Goal: Task Accomplishment & Management: Manage account settings

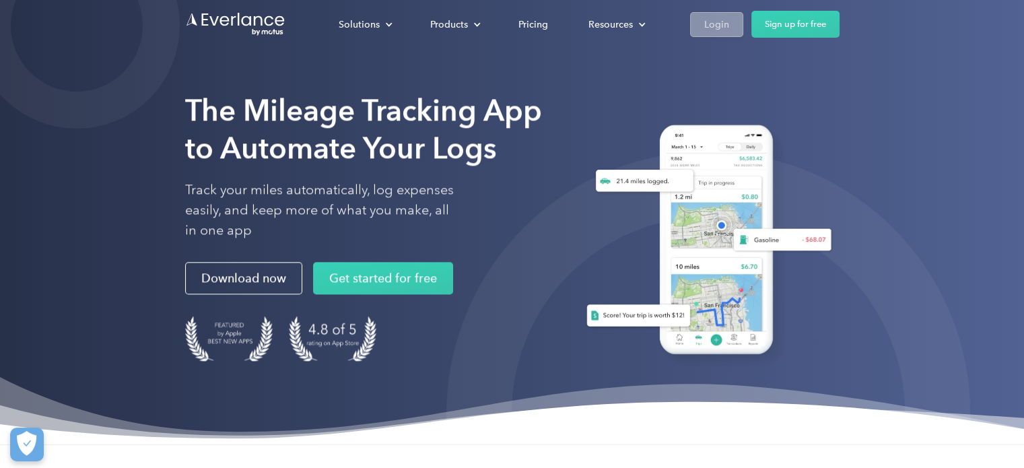
click at [709, 26] on div "Login" at bounding box center [716, 24] width 25 height 17
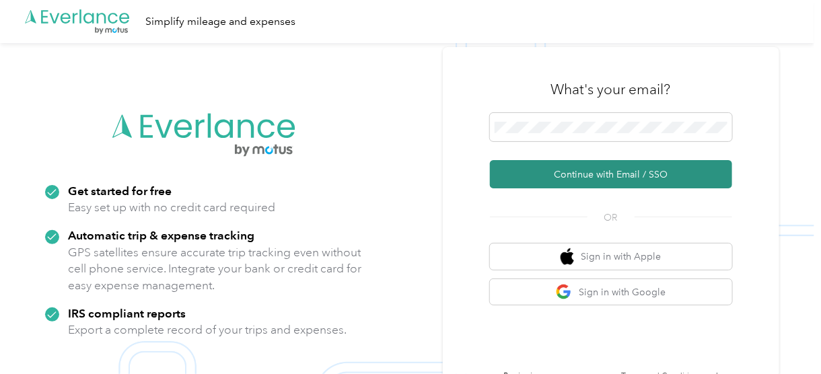
click at [594, 173] on button "Continue with Email / SSO" at bounding box center [611, 174] width 242 height 28
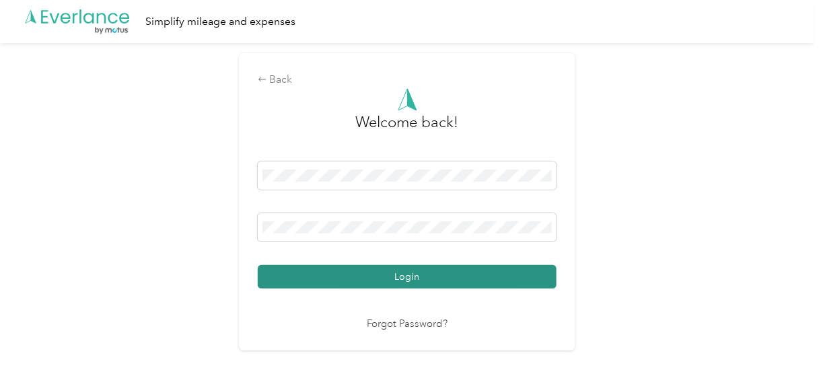
click at [392, 275] on button "Login" at bounding box center [407, 277] width 299 height 24
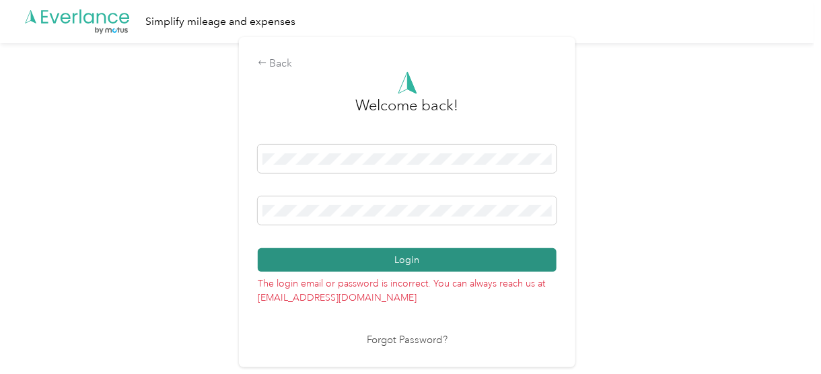
click at [495, 265] on button "Login" at bounding box center [407, 260] width 299 height 24
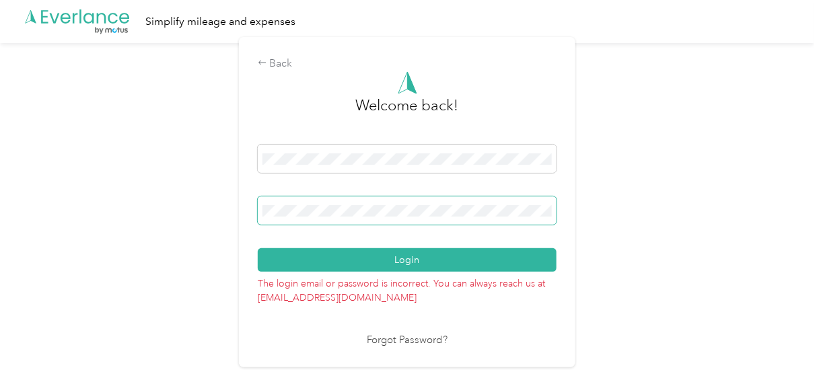
click at [377, 220] on span at bounding box center [407, 211] width 299 height 28
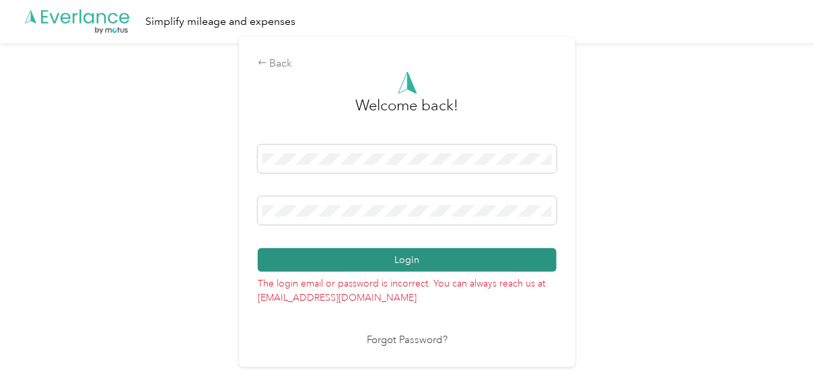
click at [295, 265] on button "Login" at bounding box center [407, 260] width 299 height 24
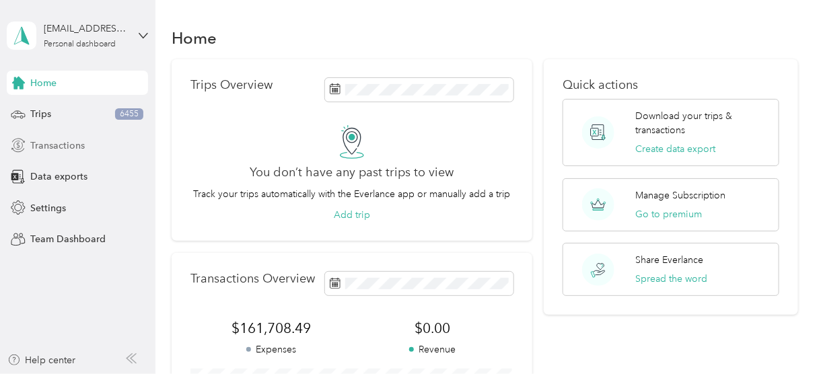
click at [59, 147] on span "Transactions" at bounding box center [57, 146] width 55 height 14
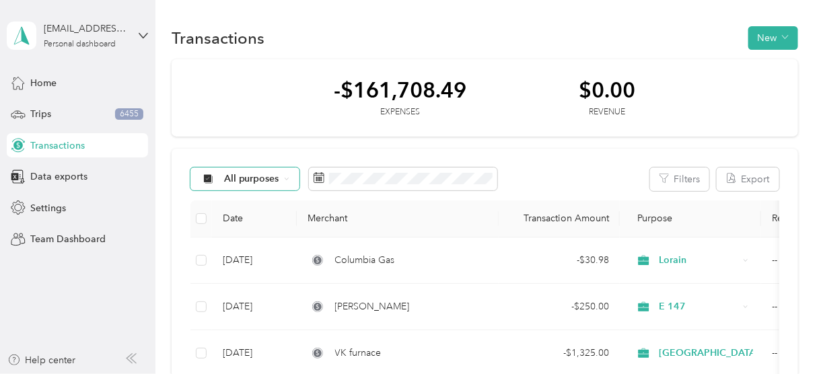
click at [293, 179] on div "All purposes" at bounding box center [244, 179] width 109 height 23
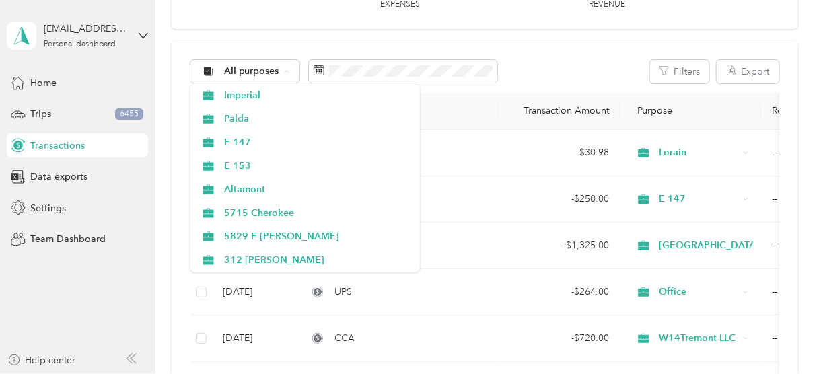
scroll to position [592, 0]
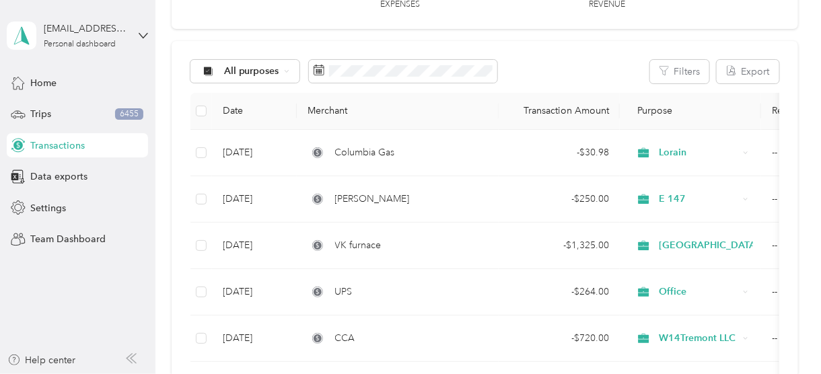
click at [277, 186] on li "Altamont" at bounding box center [304, 186] width 229 height 24
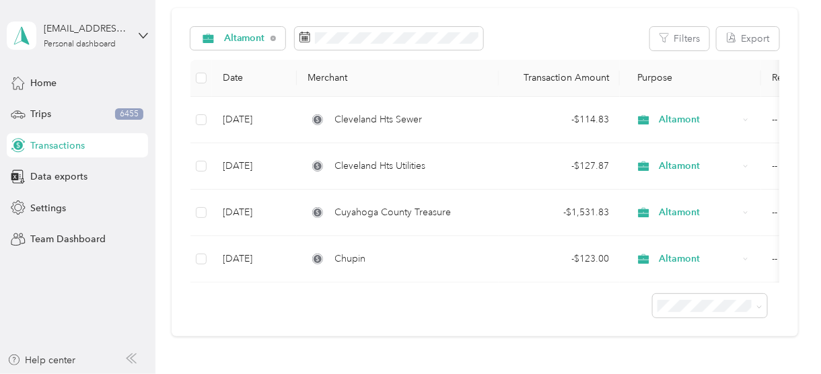
scroll to position [162, 0]
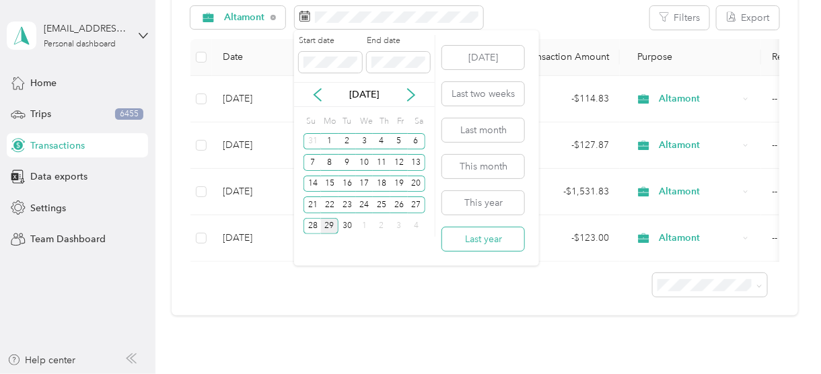
click at [497, 237] on button "Last year" at bounding box center [483, 239] width 82 height 24
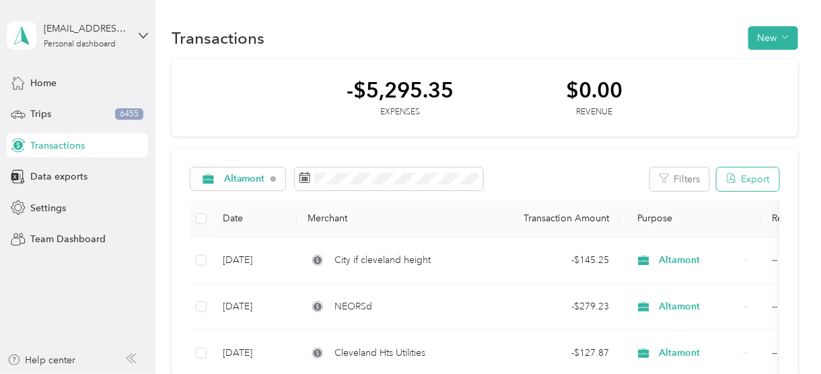
click at [757, 179] on button "Export" at bounding box center [748, 180] width 63 height 24
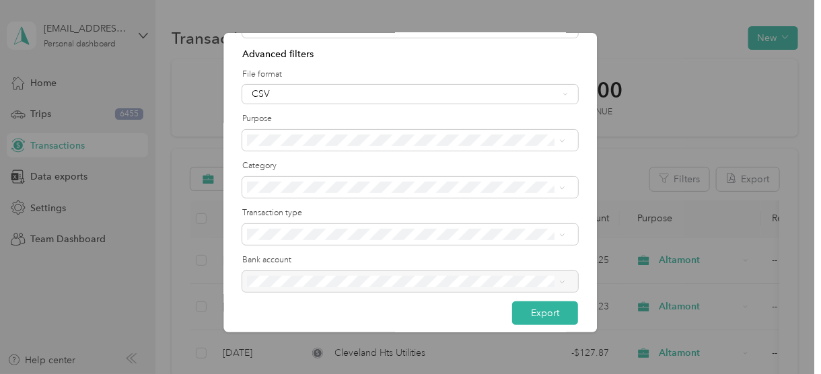
scroll to position [93, 0]
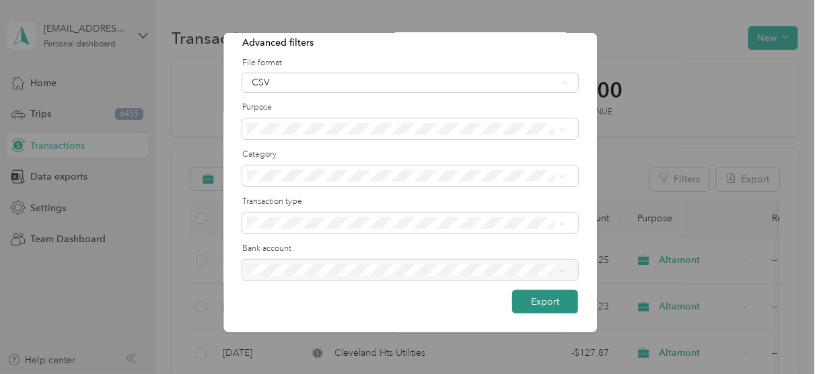
click at [533, 305] on button "Export" at bounding box center [546, 302] width 66 height 24
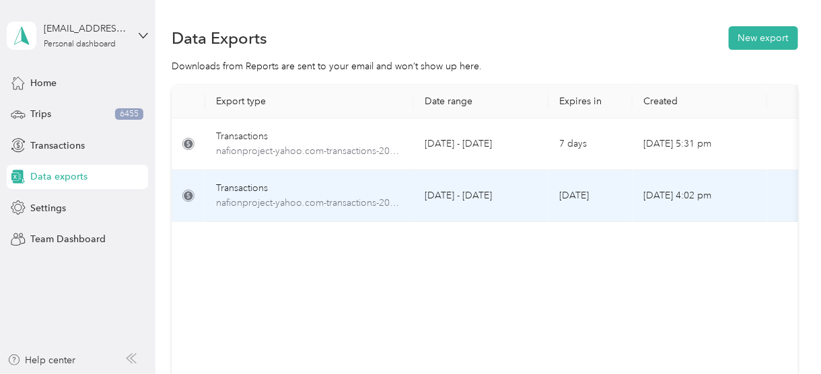
click at [522, 203] on td "Jan 1 - Dec 31, 2024" at bounding box center [481, 196] width 135 height 52
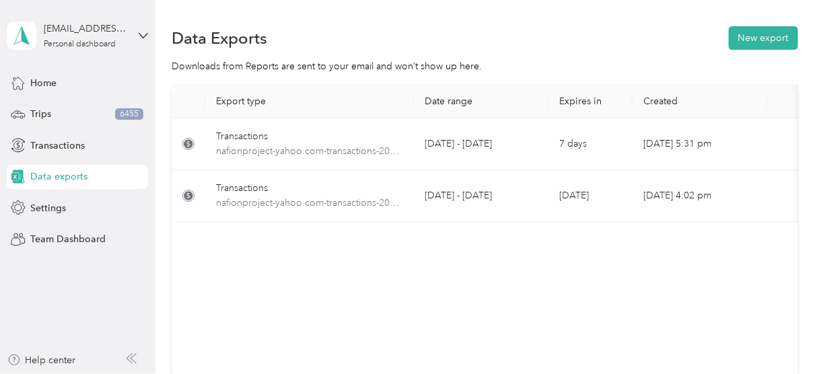
scroll to position [0, 105]
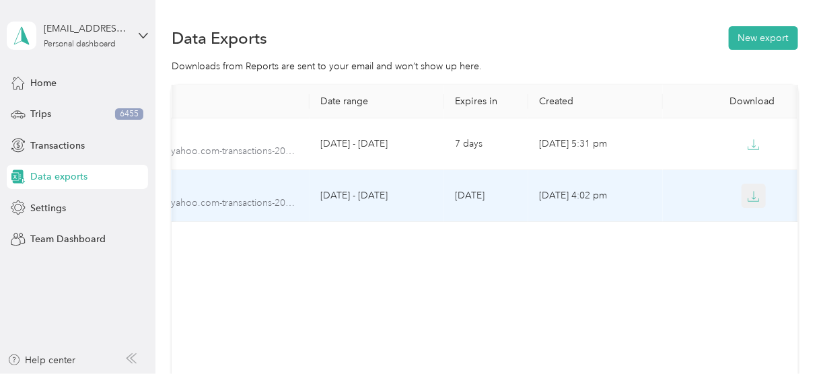
click at [755, 200] on icon "button" at bounding box center [754, 196] width 12 height 12
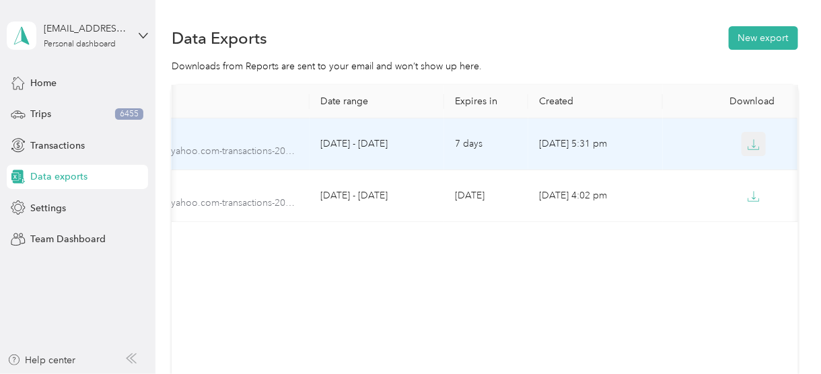
click at [756, 142] on icon "button" at bounding box center [754, 145] width 12 height 12
